Goal: Transaction & Acquisition: Purchase product/service

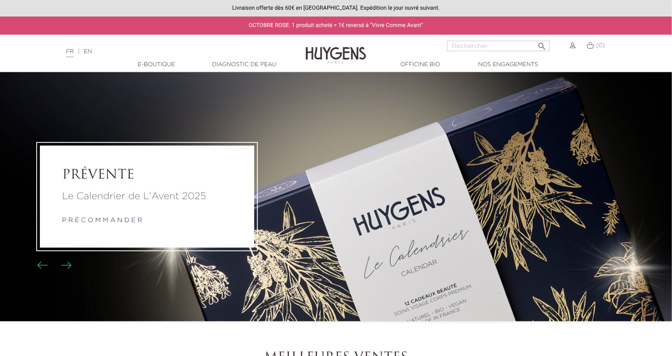
click at [102, 221] on link "p r é c o m m a n d e r" at bounding box center [102, 221] width 80 height 6
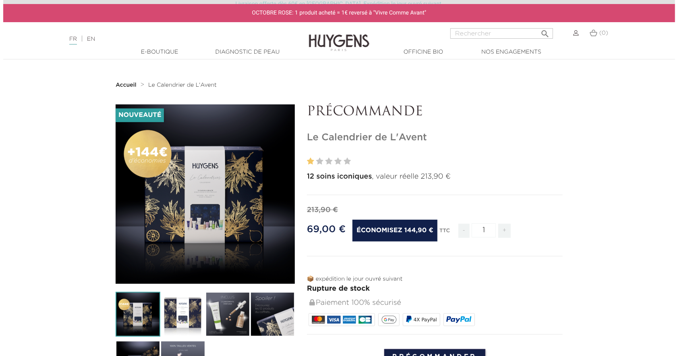
scroll to position [81, 0]
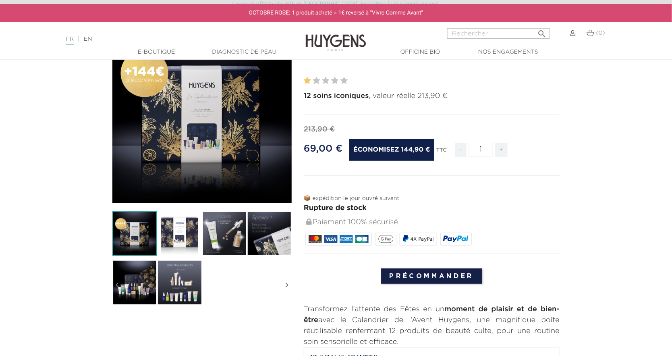
click at [420, 277] on input "Précommander" at bounding box center [432, 275] width 102 height 15
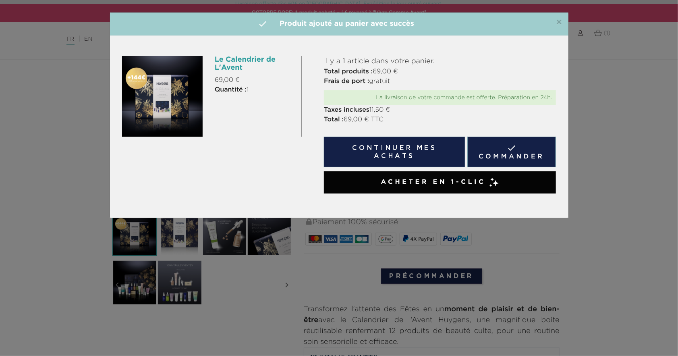
click at [510, 152] on link " Commander" at bounding box center [512, 152] width 89 height 31
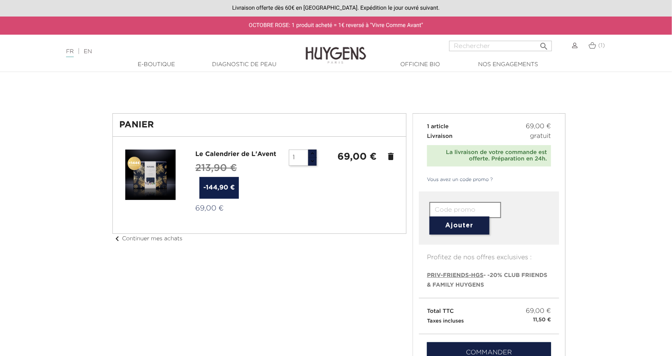
click at [471, 274] on span "PRIV-FRIENDS-HGS" at bounding box center [455, 275] width 56 height 6
type input "PRIV-FRIENDS-HGS"
click at [459, 226] on button "Ajouter" at bounding box center [460, 225] width 60 height 18
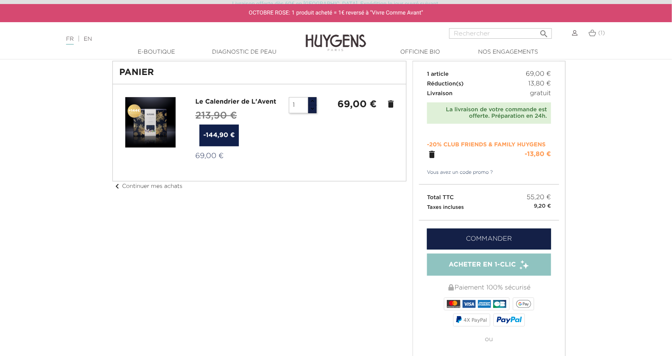
scroll to position [81, 0]
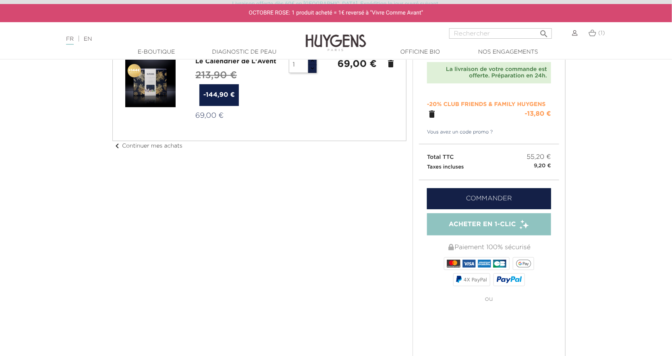
click at [492, 200] on link "Commander" at bounding box center [489, 198] width 124 height 21
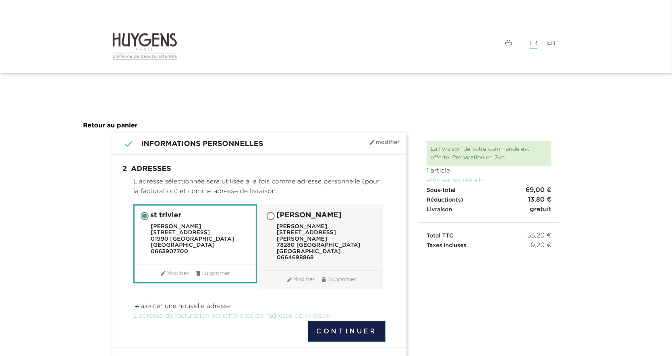
click at [358, 327] on button "Continuer" at bounding box center [347, 331] width 78 height 21
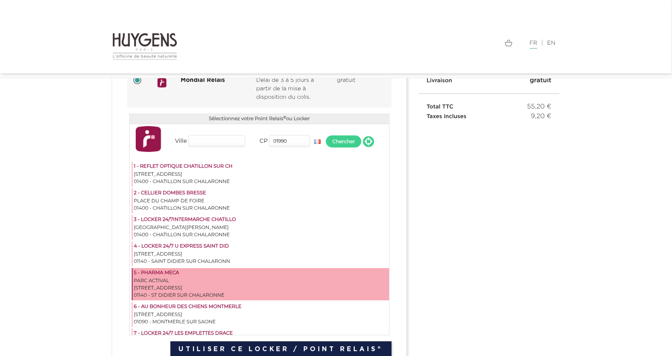
scroll to position [66, 0]
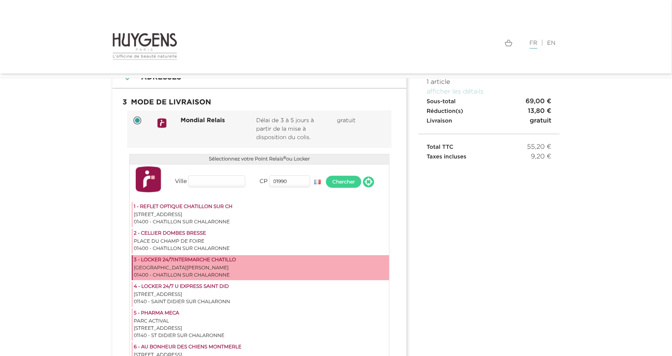
click at [220, 261] on div "3 - LOCKER 24/7INTERMARCHE CHATILLO" at bounding box center [261, 260] width 254 height 8
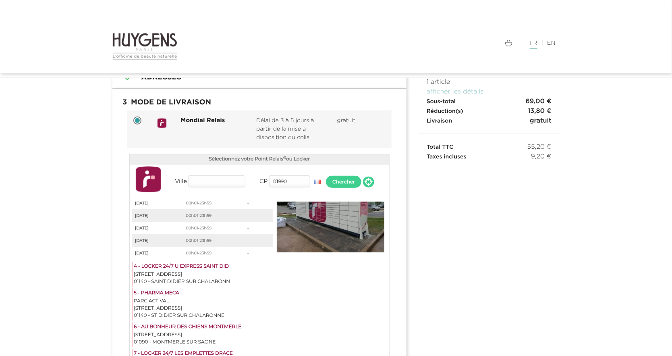
scroll to position [147, 0]
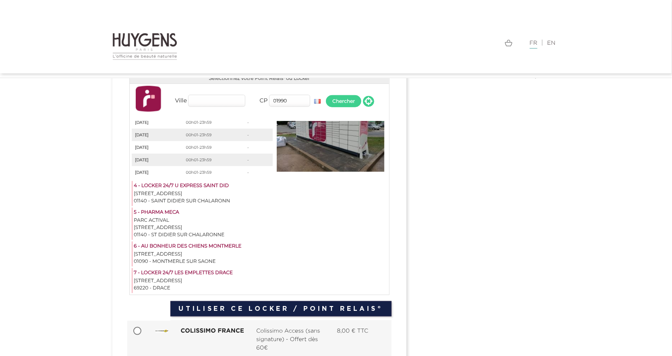
click at [250, 306] on button "Utiliser ce Locker / Point Relais®" at bounding box center [280, 308] width 221 height 15
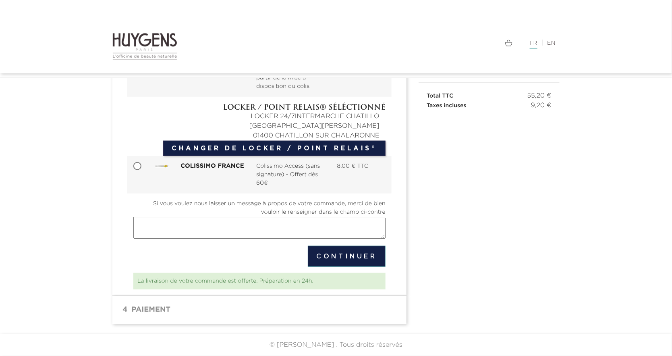
scroll to position [115, 0]
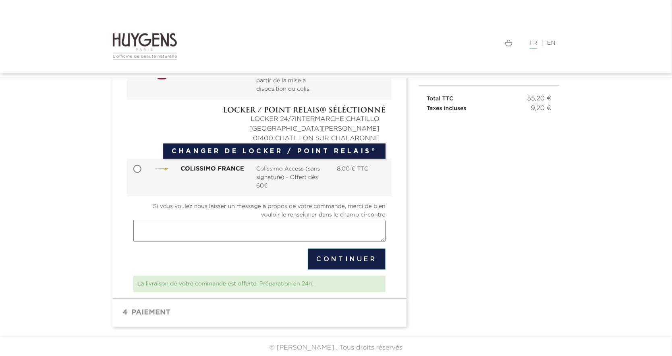
click at [359, 260] on button "Continuer" at bounding box center [347, 259] width 78 height 21
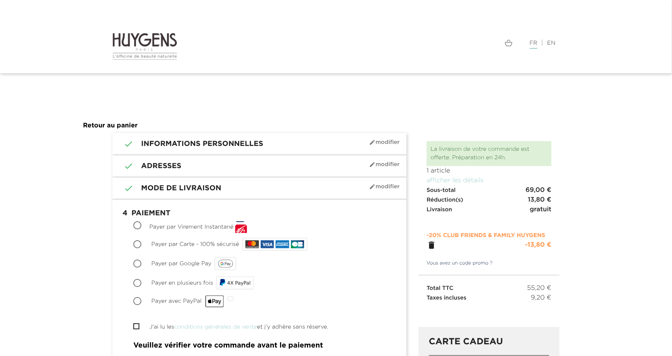
click at [136, 245] on input "Payer par Carte - 100% sécurisé" at bounding box center [138, 245] width 8 height 8
radio input "true"
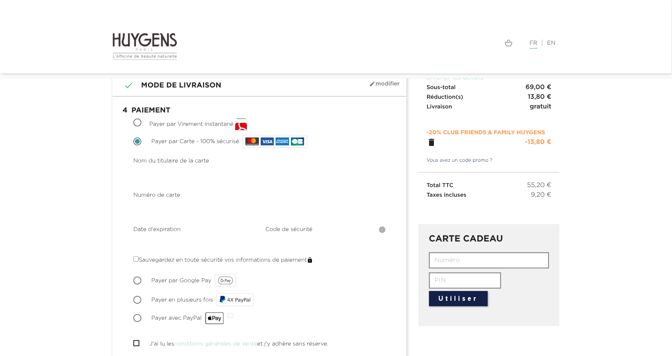
scroll to position [121, 0]
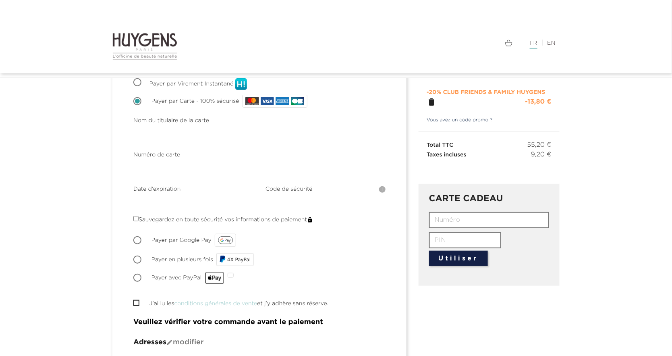
click at [138, 300] on input "J'ai lu les conditions générales de vente et j'y adhère sans réserve." at bounding box center [135, 302] width 5 height 5
checkbox input "true"
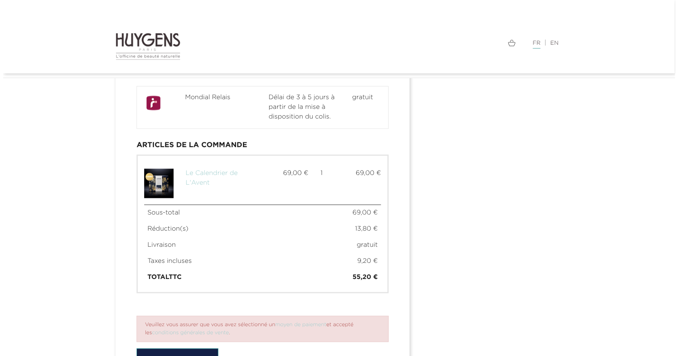
scroll to position [560, 0]
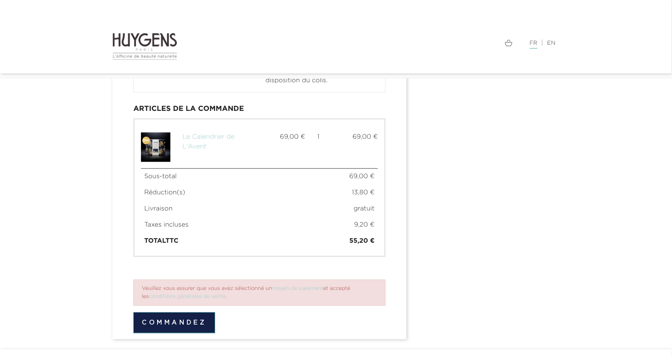
click at [199, 312] on button "Commandez" at bounding box center [174, 322] width 82 height 21
